Goal: Book appointment/travel/reservation

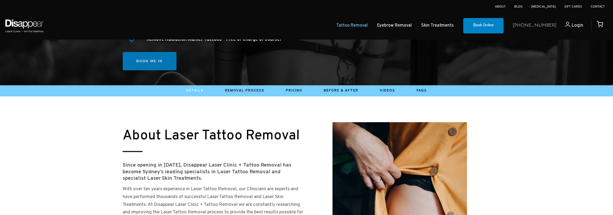
click at [152, 67] on link "Book me in" at bounding box center [150, 61] width 54 height 19
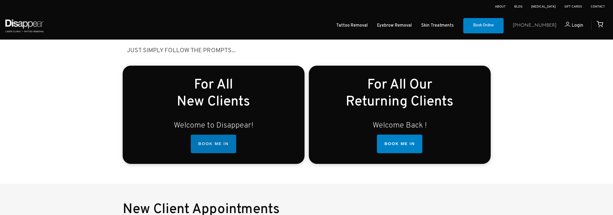
click at [215, 141] on link "BOOK ME IN" at bounding box center [213, 143] width 45 height 19
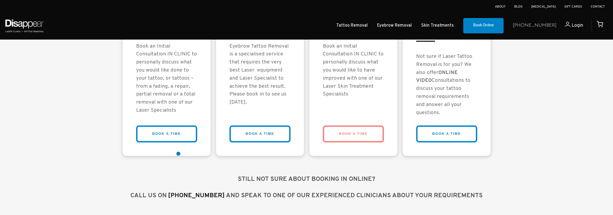
scroll to position [481, 0]
click at [177, 139] on link "BOOK A TIME" at bounding box center [166, 133] width 61 height 17
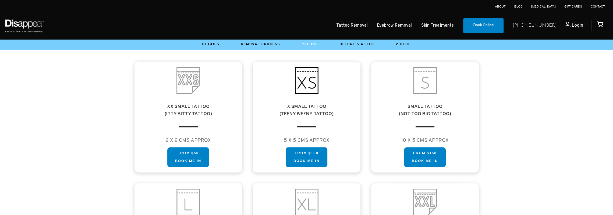
scroll to position [323, 0]
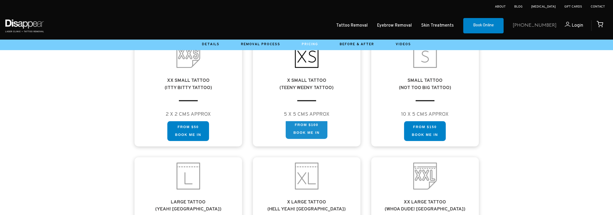
click at [317, 127] on link "FROM $100 Book me in" at bounding box center [306, 129] width 42 height 20
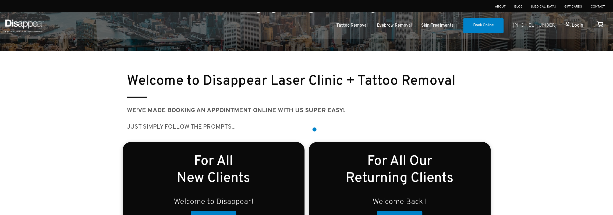
scroll to position [134, 0]
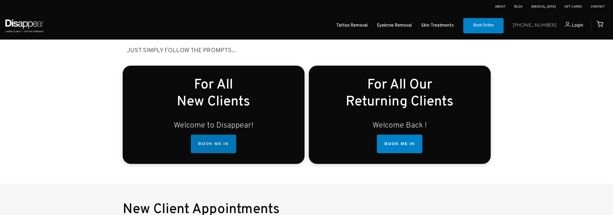
click at [220, 149] on link "BOOK ME IN" at bounding box center [213, 143] width 45 height 19
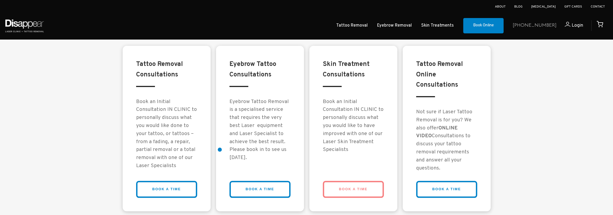
scroll to position [427, 0]
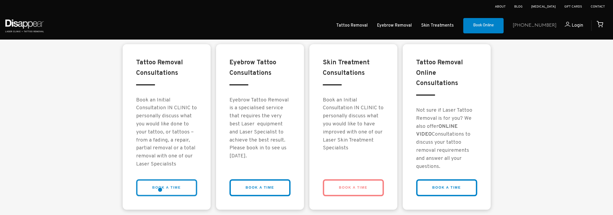
click at [159, 191] on link "BOOK A TIME" at bounding box center [166, 187] width 61 height 17
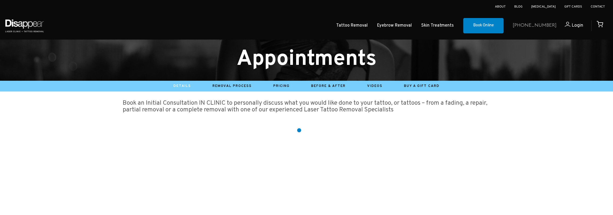
scroll to position [161, 0]
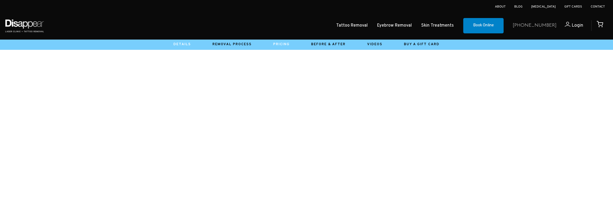
click at [285, 45] on link "Pricing" at bounding box center [281, 44] width 16 height 4
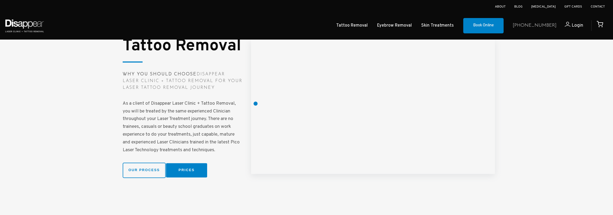
scroll to position [691, 0]
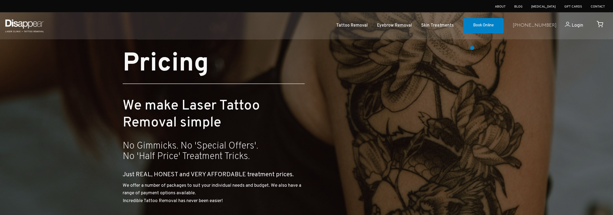
click at [584, 133] on div at bounding box center [306, 124] width 613 height 248
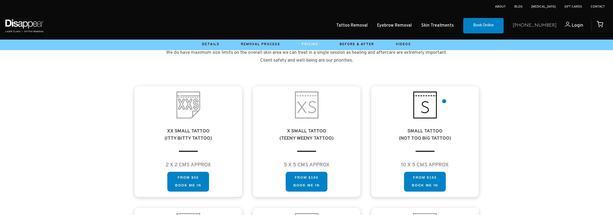
scroll to position [269, 0]
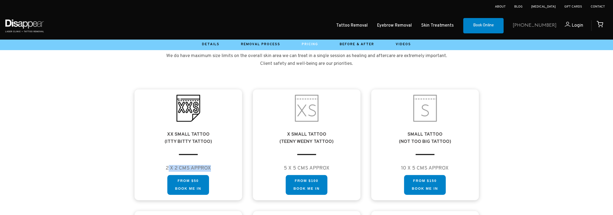
drag, startPoint x: 168, startPoint y: 171, endPoint x: 215, endPoint y: 171, distance: 47.3
click at [215, 171] on h4 "2 X 2 CMS APPROX" at bounding box center [188, 168] width 97 height 7
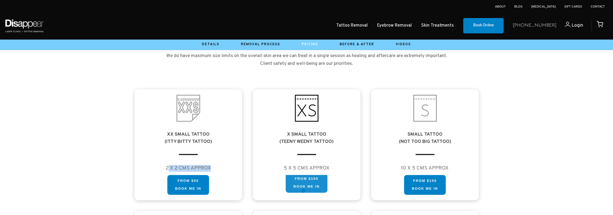
click at [309, 188] on link "FROM $100 Book me in" at bounding box center [306, 183] width 42 height 20
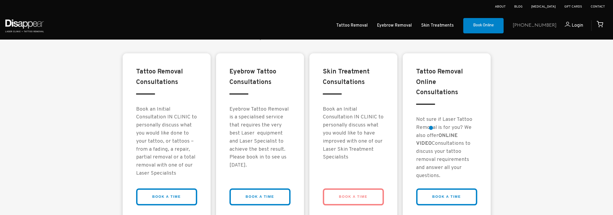
scroll to position [430, 0]
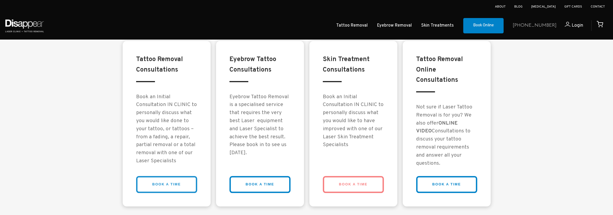
click at [158, 181] on link "BOOK A TIME" at bounding box center [166, 184] width 61 height 17
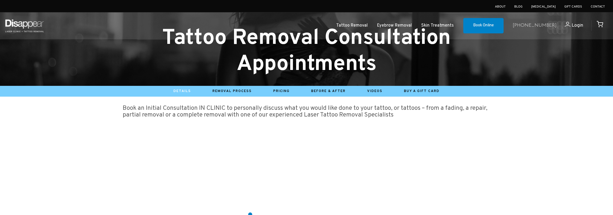
scroll to position [27, 0]
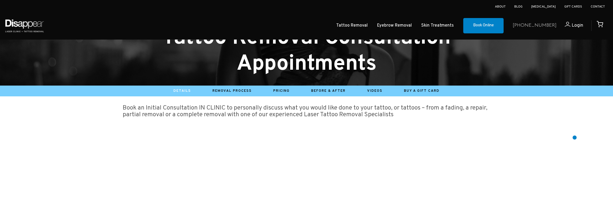
click at [360, 109] on big "Book an Initial Consultation IN CLINIC to personally discuss what you would lik…" at bounding box center [305, 111] width 364 height 15
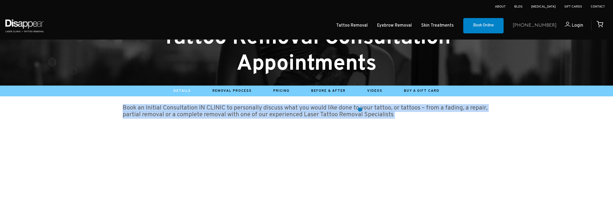
click at [360, 110] on big "Book an Initial Consultation IN CLINIC to personally discuss what you would lik…" at bounding box center [305, 111] width 364 height 15
click at [359, 119] on big "Book an Initial Consultation IN CLINIC to personally discuss what you would lik…" at bounding box center [305, 111] width 364 height 15
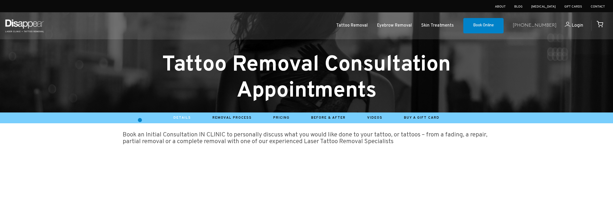
scroll to position [54, 0]
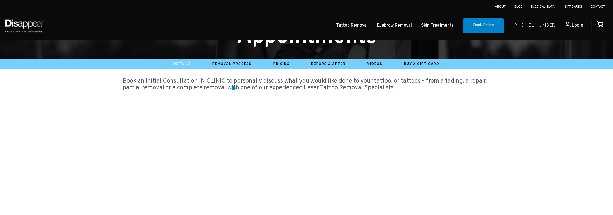
click at [233, 88] on big "Book an Initial Consultation IN CLINIC to personally discuss what you would lik…" at bounding box center [305, 84] width 364 height 15
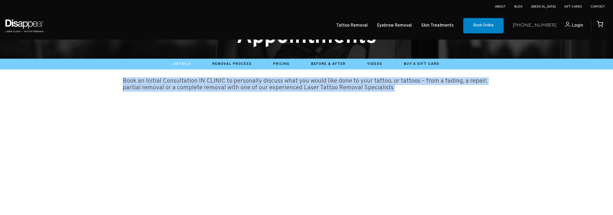
click at [233, 88] on big "Book an Initial Consultation IN CLINIC to personally discuss what you would lik…" at bounding box center [305, 84] width 364 height 15
click at [209, 89] on big "Book an Initial Consultation IN CLINIC to personally discuss what you would lik…" at bounding box center [305, 84] width 364 height 15
drag, startPoint x: 206, startPoint y: 77, endPoint x: 363, endPoint y: 95, distance: 158.0
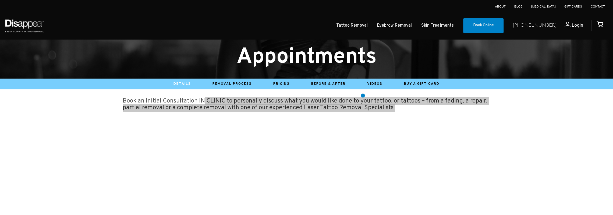
scroll to position [27, 0]
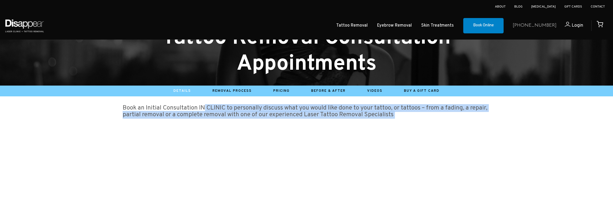
click at [237, 115] on big "Book an Initial Consultation IN CLINIC to personally discuss what you would lik…" at bounding box center [305, 111] width 364 height 15
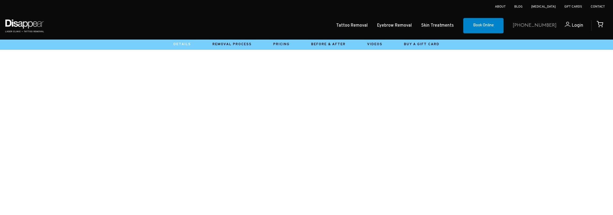
scroll to position [37, 0]
